Goal: Information Seeking & Learning: Learn about a topic

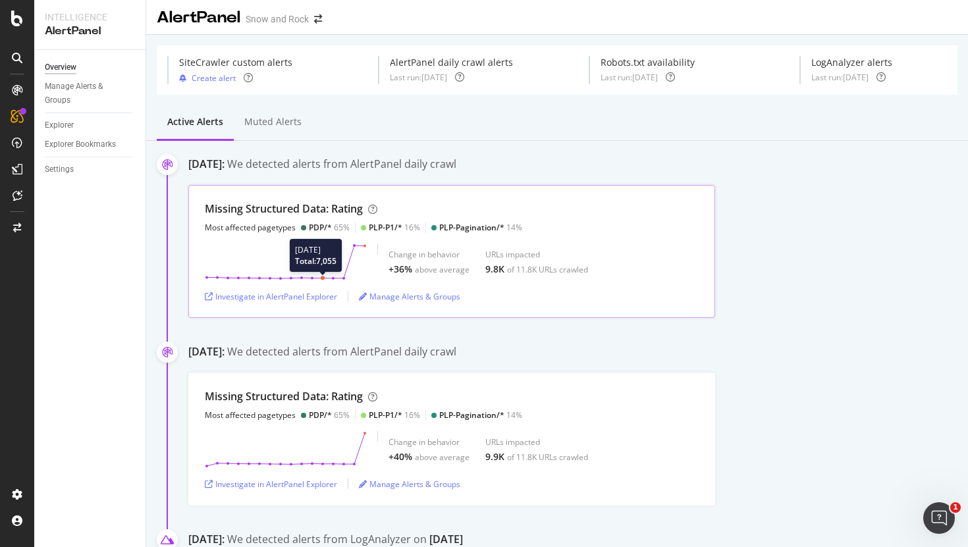
scroll to position [86, 0]
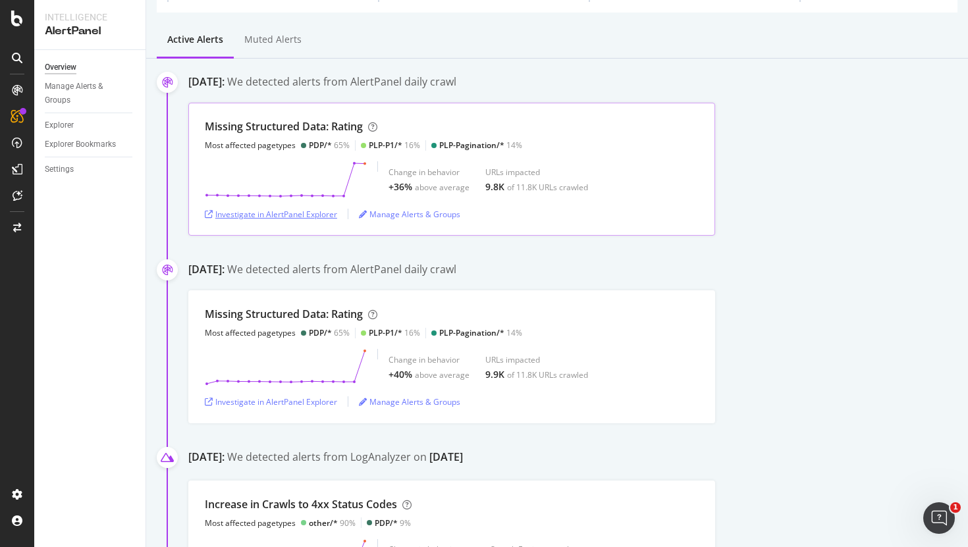
click at [294, 221] on div "Investigate in AlertPanel Explorer" at bounding box center [271, 214] width 132 height 20
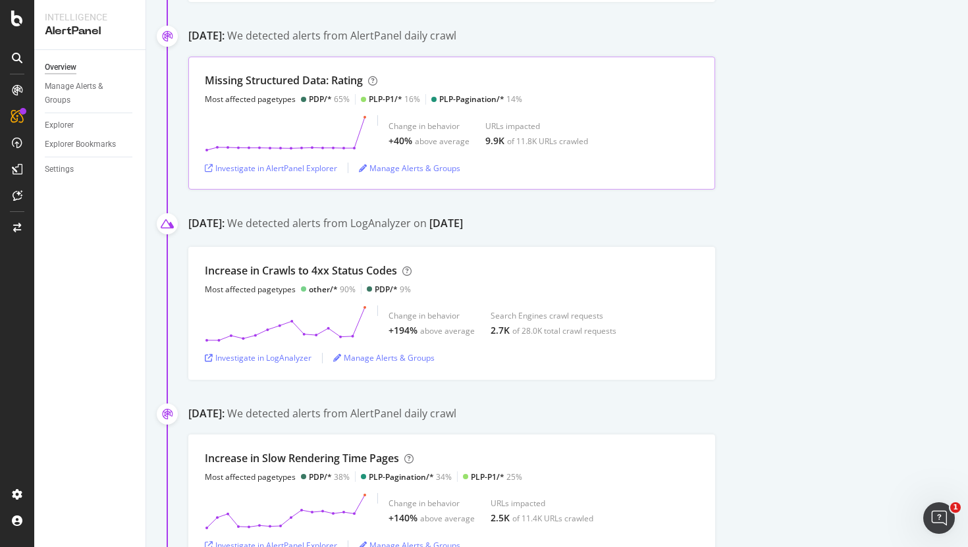
scroll to position [344, 0]
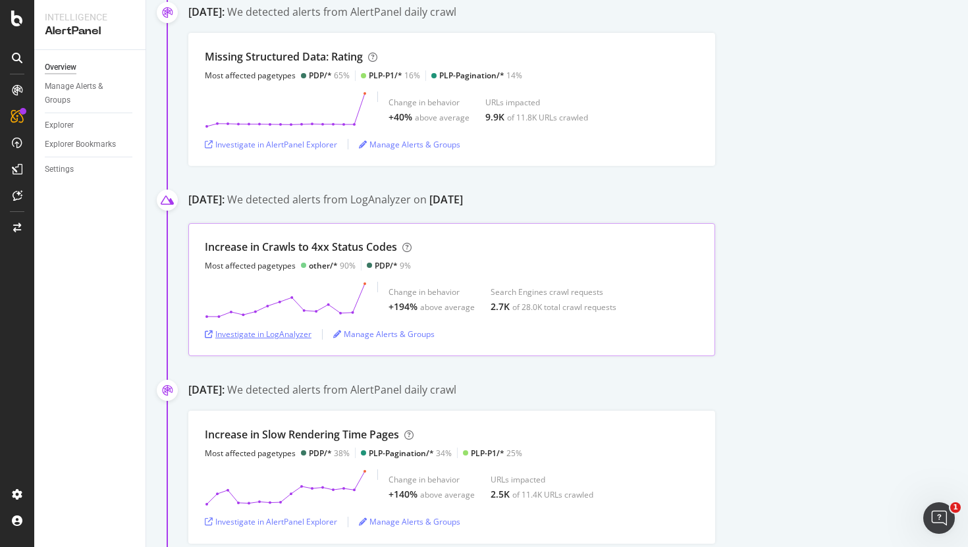
click at [281, 337] on div "Investigate in LogAnalyzer" at bounding box center [258, 334] width 107 height 11
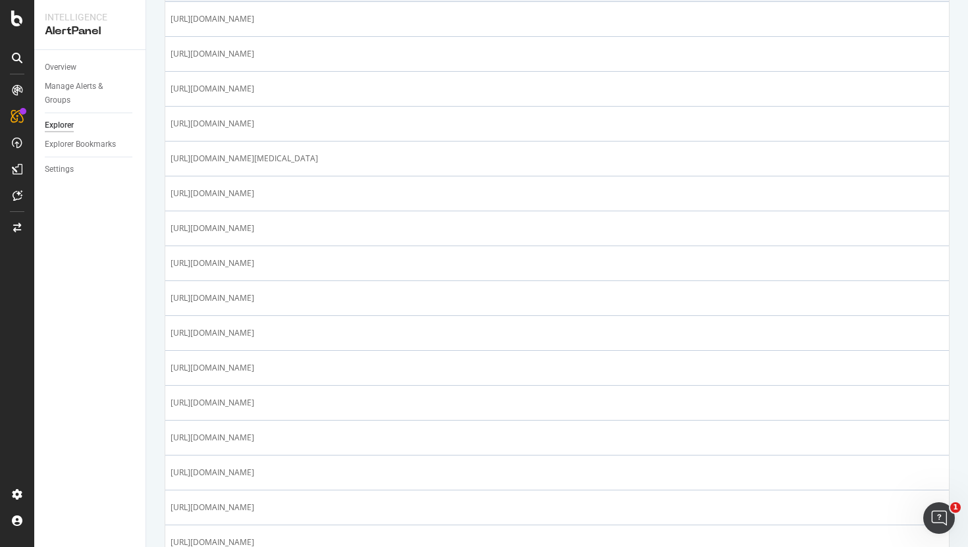
scroll to position [348, 0]
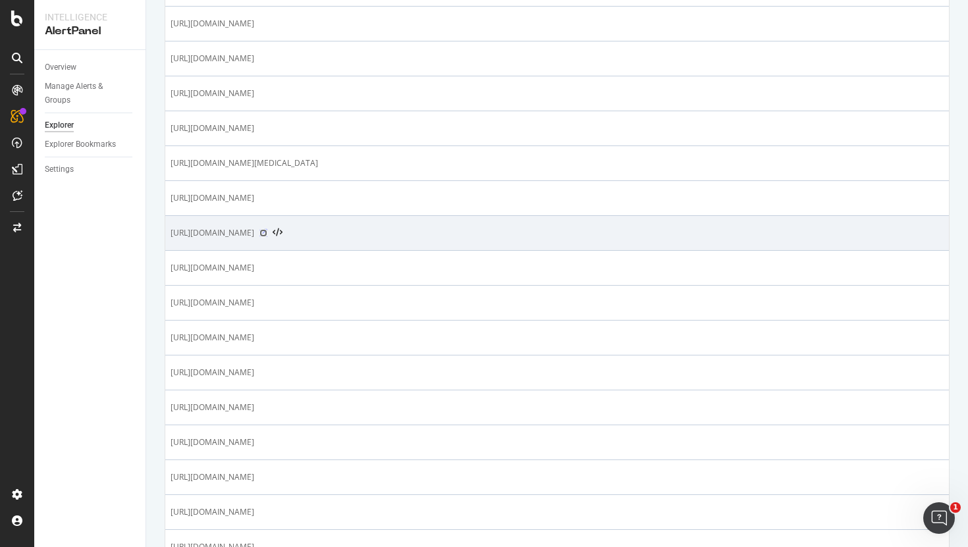
click at [267, 232] on icon at bounding box center [263, 233] width 8 height 8
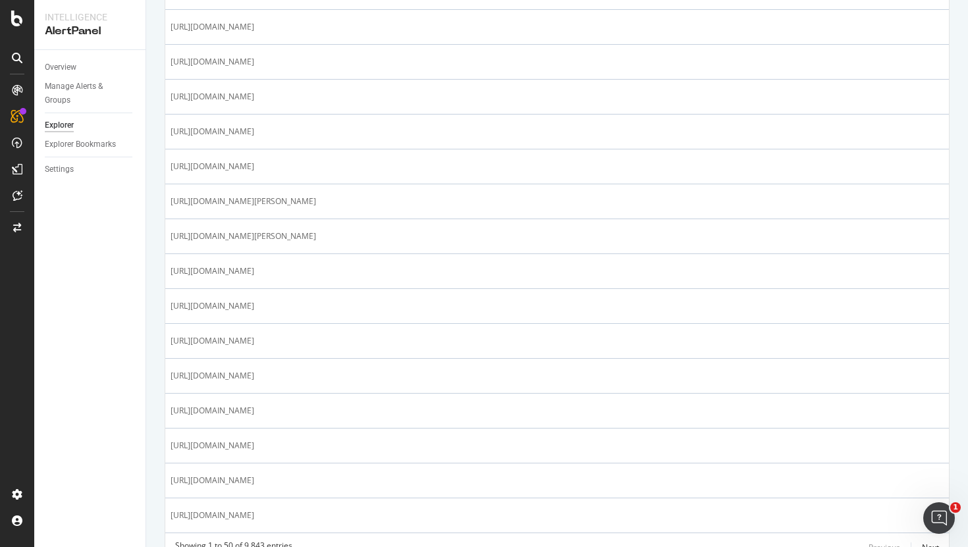
scroll to position [1594, 0]
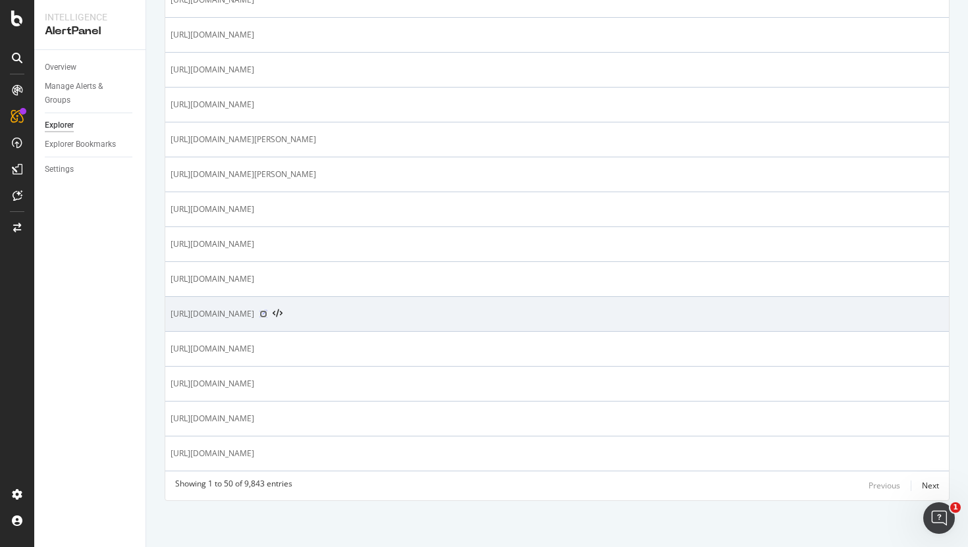
click at [267, 313] on icon at bounding box center [263, 314] width 8 height 8
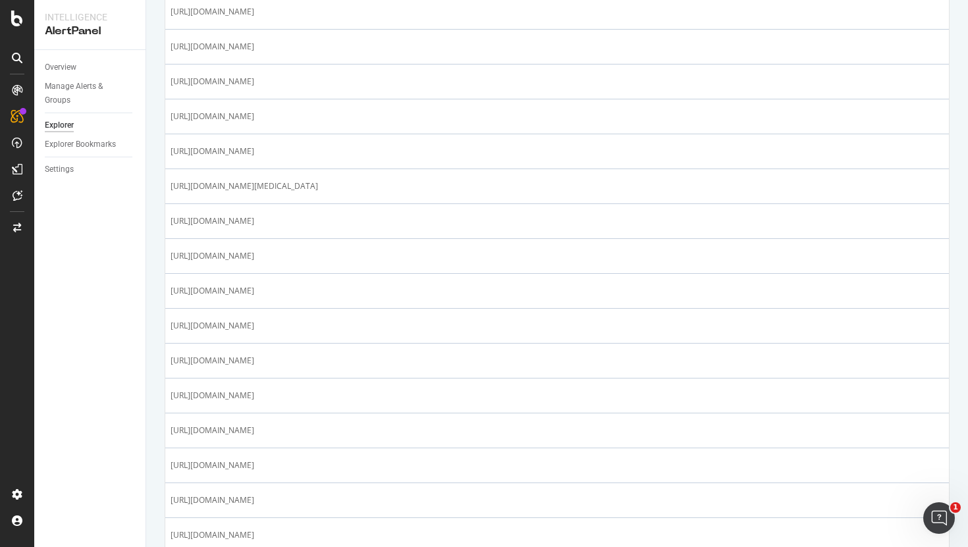
scroll to position [0, 0]
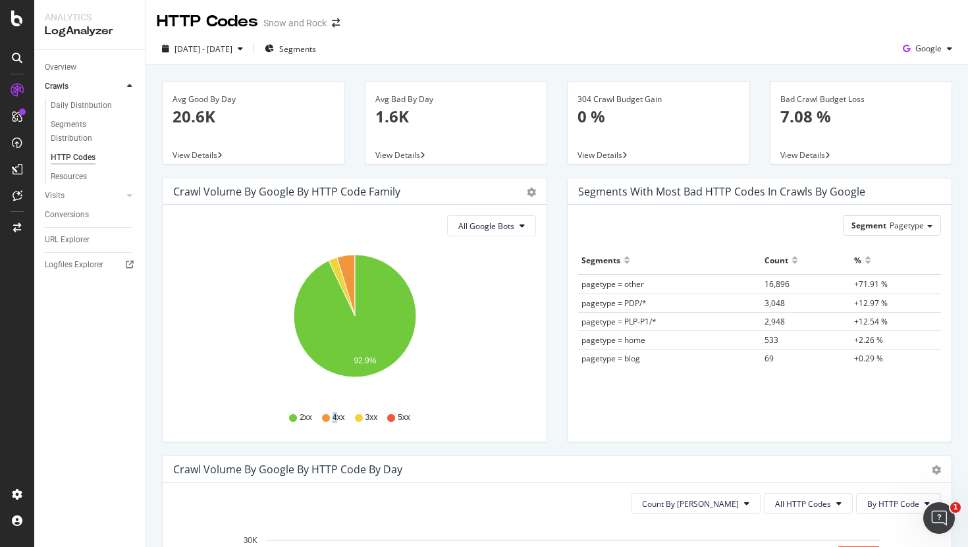
click at [335, 417] on span "4xx" at bounding box center [339, 417] width 13 height 11
click at [352, 263] on icon "A chart." at bounding box center [346, 285] width 18 height 61
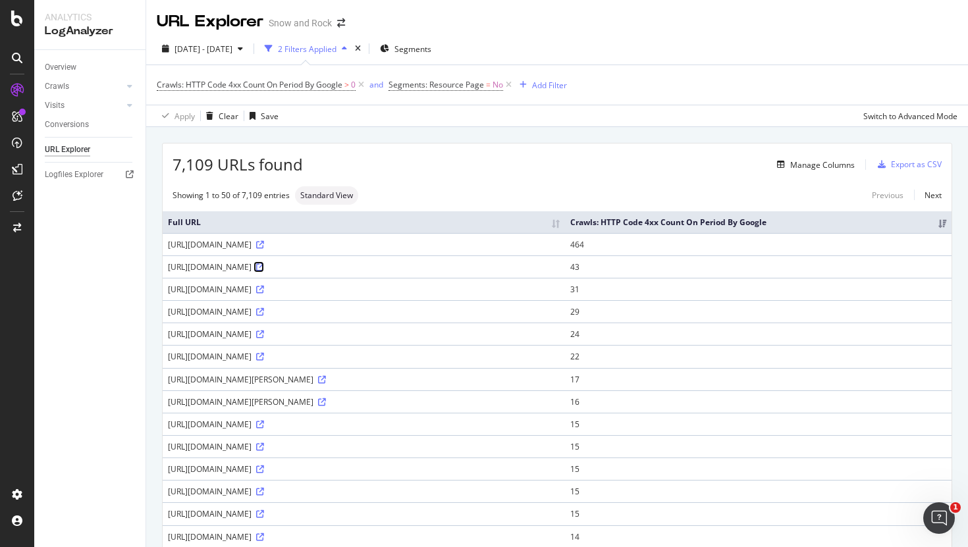
click at [264, 269] on icon at bounding box center [260, 267] width 8 height 8
click at [547, 89] on div "Add Filter" at bounding box center [549, 85] width 35 height 11
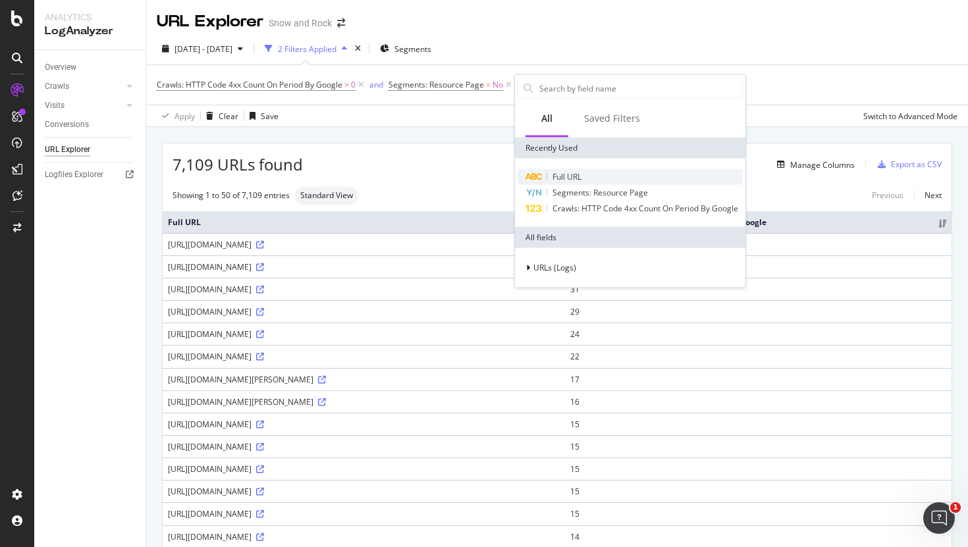
click at [587, 171] on div "Full URL" at bounding box center [630, 177] width 225 height 16
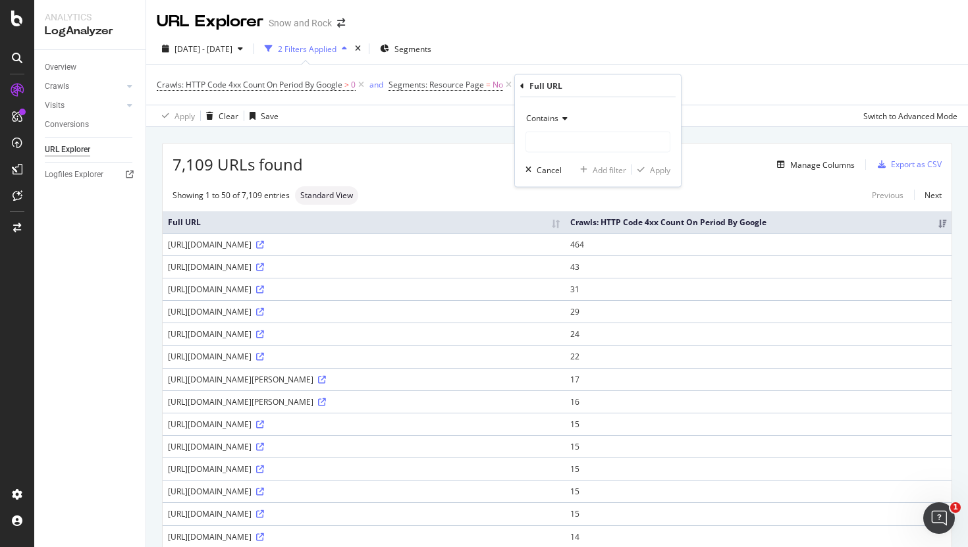
click at [556, 124] on div "Contains" at bounding box center [598, 118] width 145 height 21
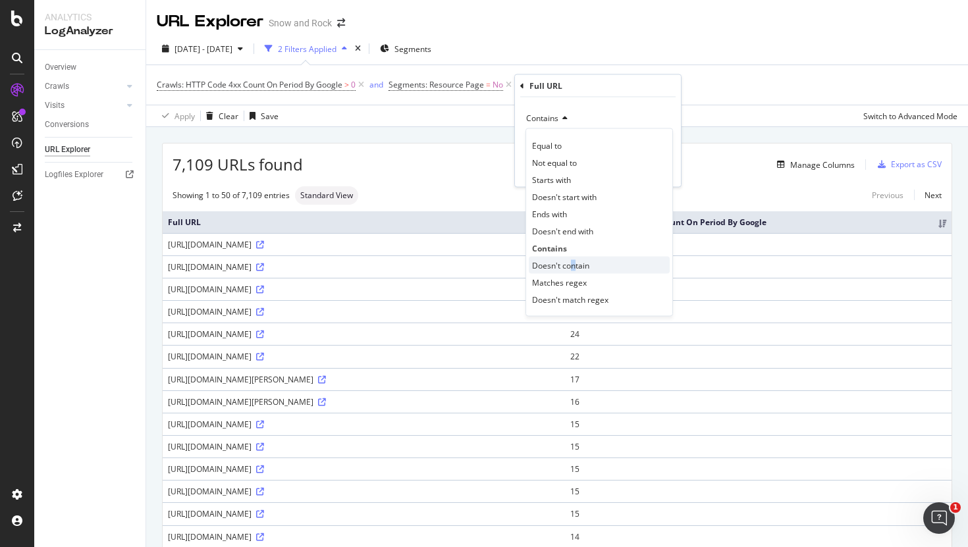
click at [573, 263] on span "Doesn't contain" at bounding box center [560, 264] width 57 height 11
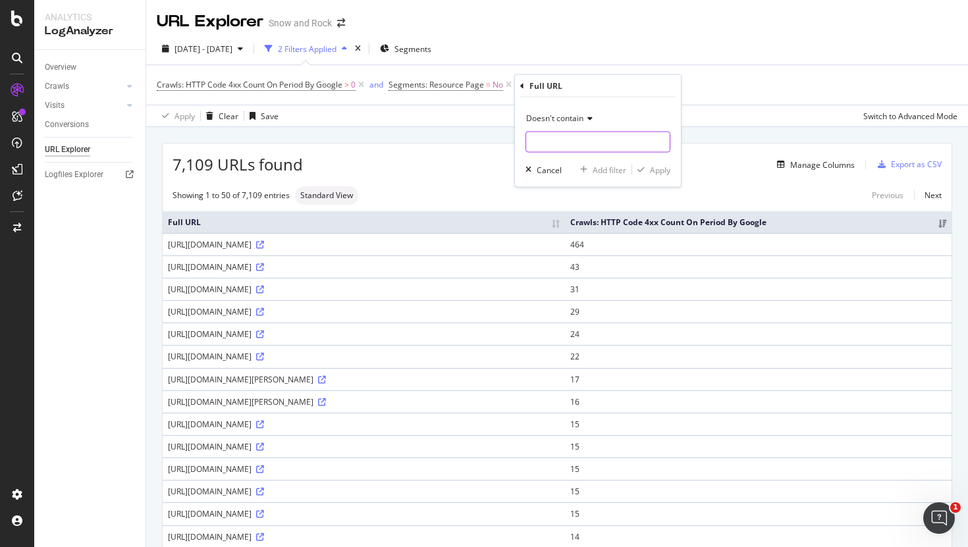
click at [565, 138] on input "text" at bounding box center [598, 142] width 144 height 21
type input "/p/"
click at [667, 176] on div "Doesn't contain /p/ Cancel Add filter Apply" at bounding box center [598, 142] width 166 height 90
click at [658, 173] on div "Apply" at bounding box center [660, 169] width 20 height 11
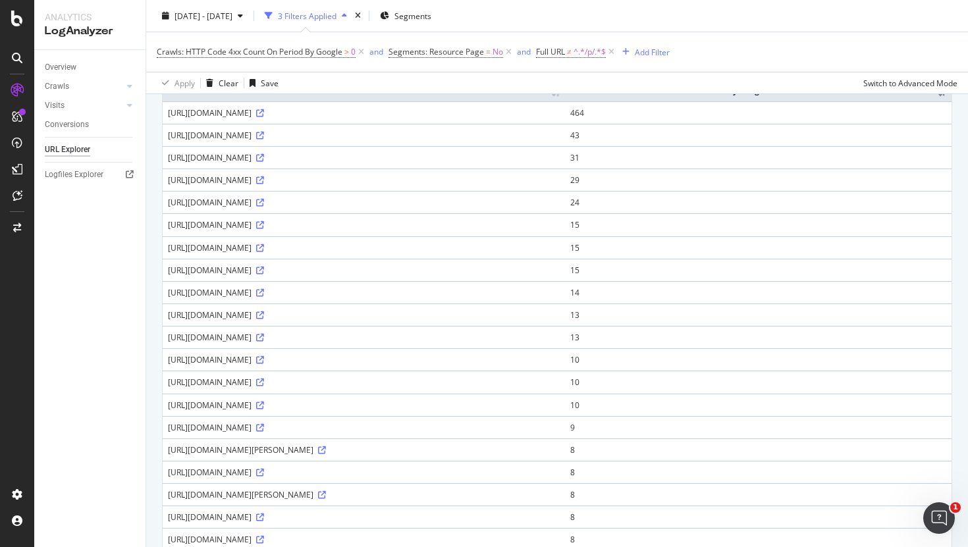
scroll to position [142, 0]
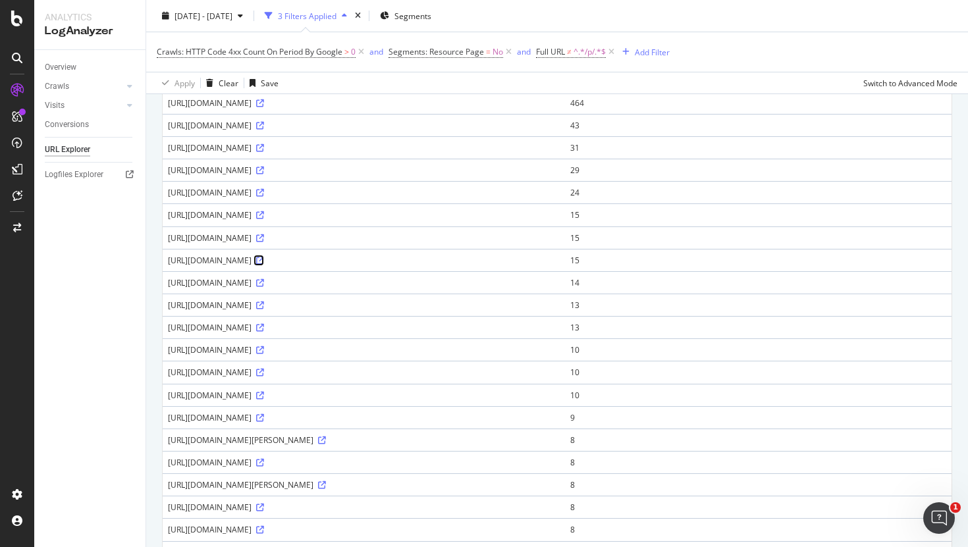
click at [264, 259] on icon at bounding box center [260, 261] width 8 height 8
click at [264, 238] on icon at bounding box center [260, 238] width 8 height 8
